Goal: Task Accomplishment & Management: Use online tool/utility

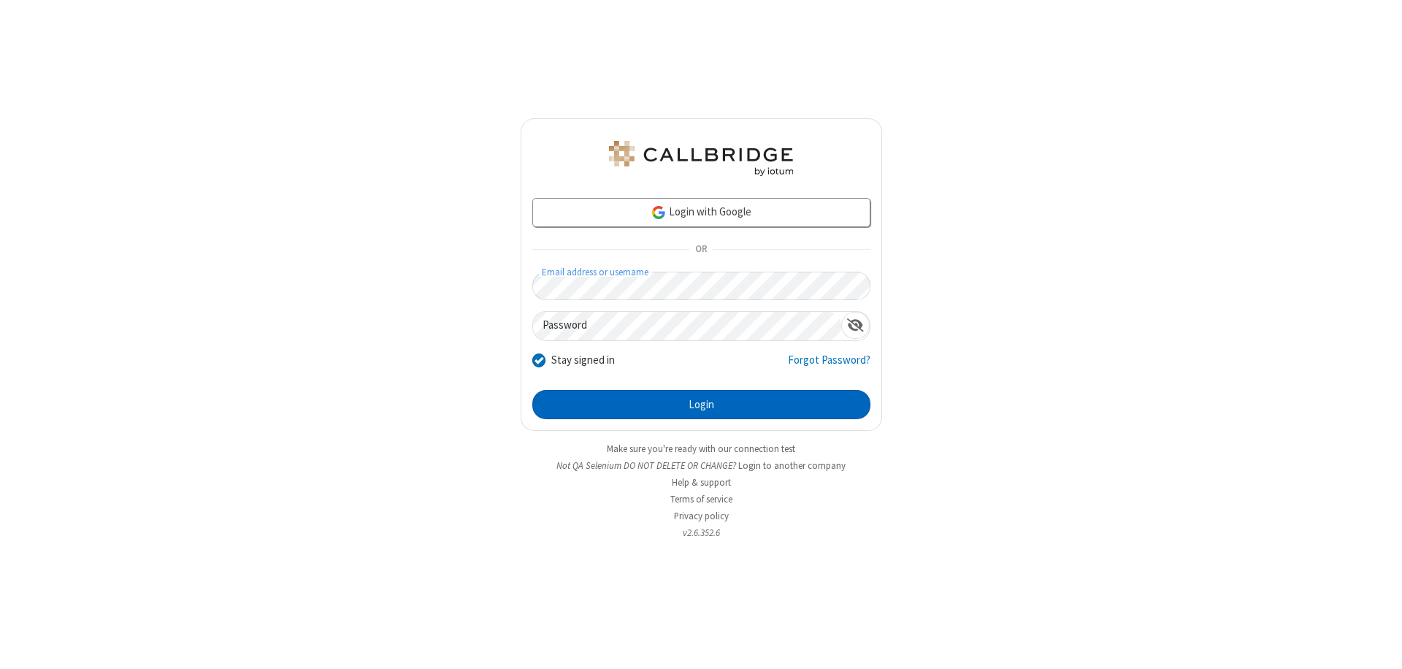
click at [701, 405] on button "Login" at bounding box center [701, 404] width 338 height 29
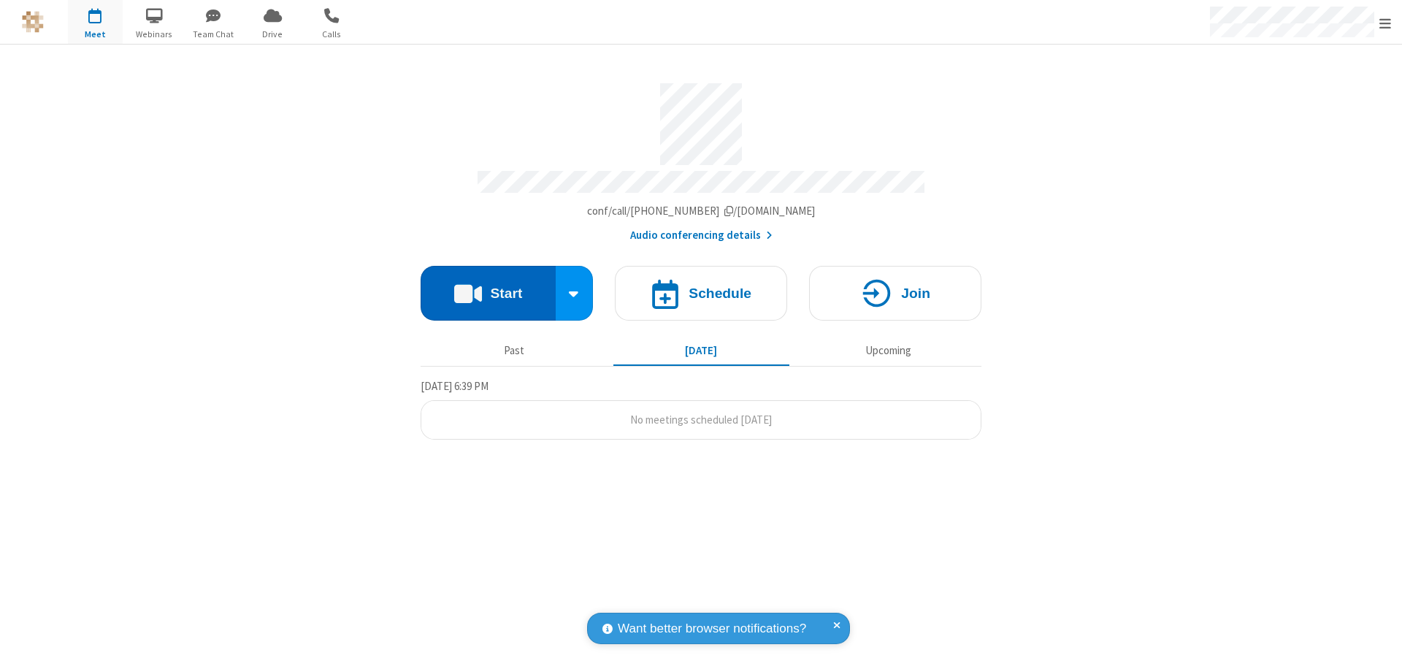
click at [488, 286] on button "Start" at bounding box center [488, 293] width 135 height 55
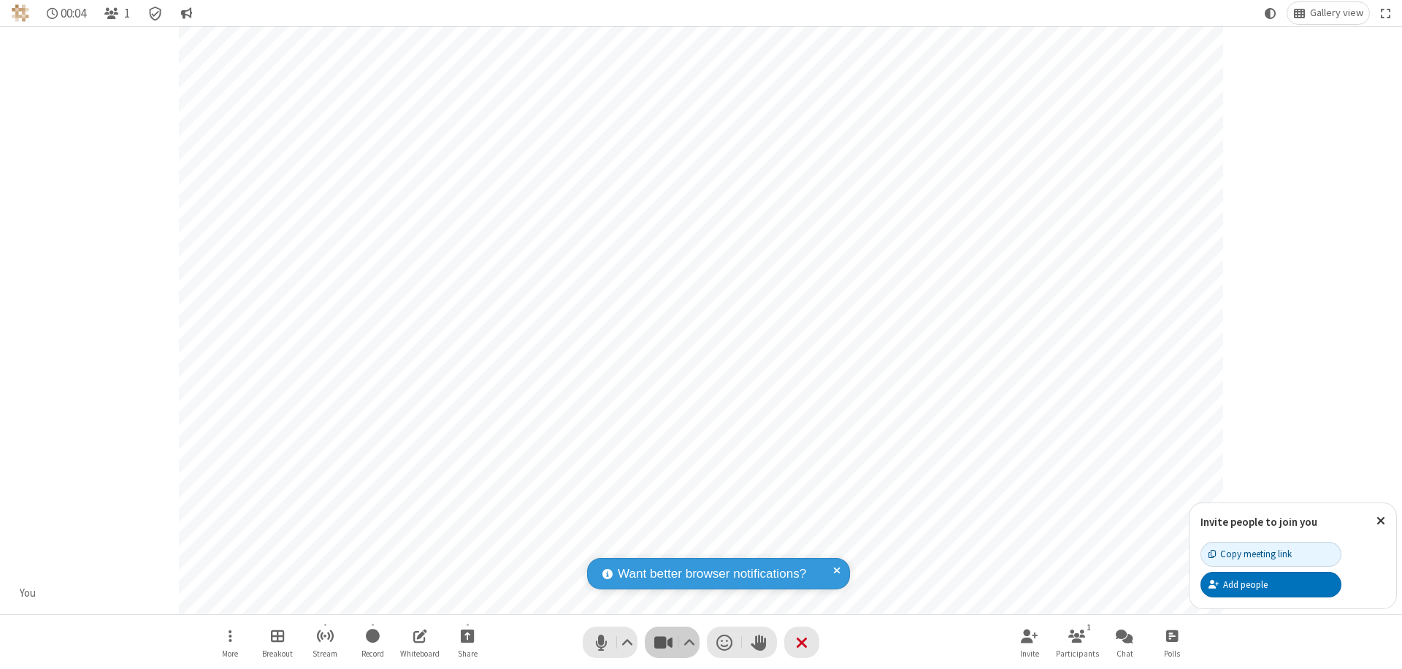
click at [663, 642] on span "Stop video (⌘+Shift+V)" at bounding box center [663, 642] width 22 height 21
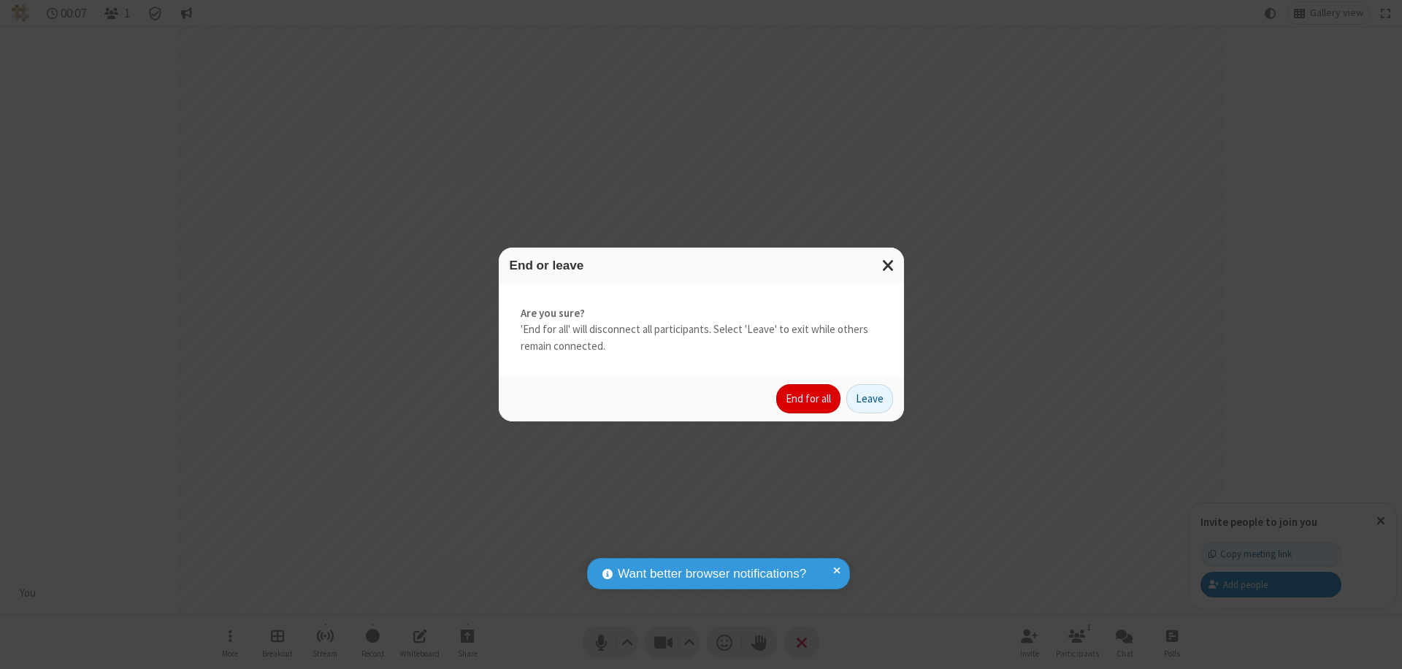
click at [809, 399] on button "End for all" at bounding box center [808, 398] width 64 height 29
